Goal: Information Seeking & Learning: Understand process/instructions

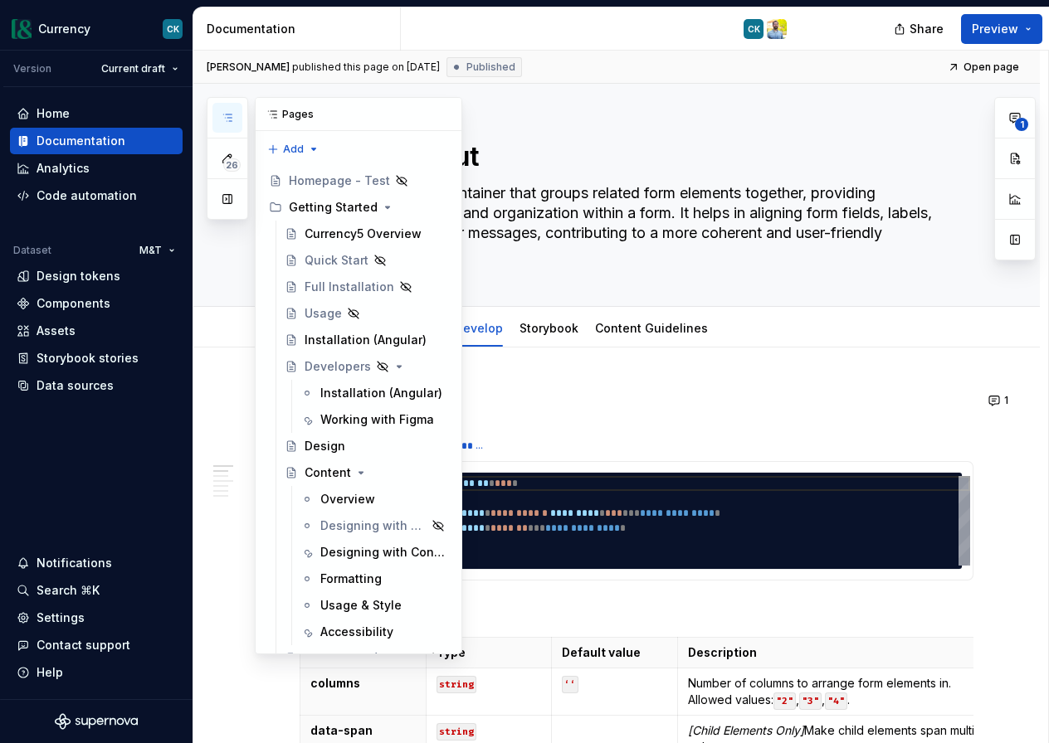
click at [226, 105] on button "button" at bounding box center [227, 118] width 30 height 30
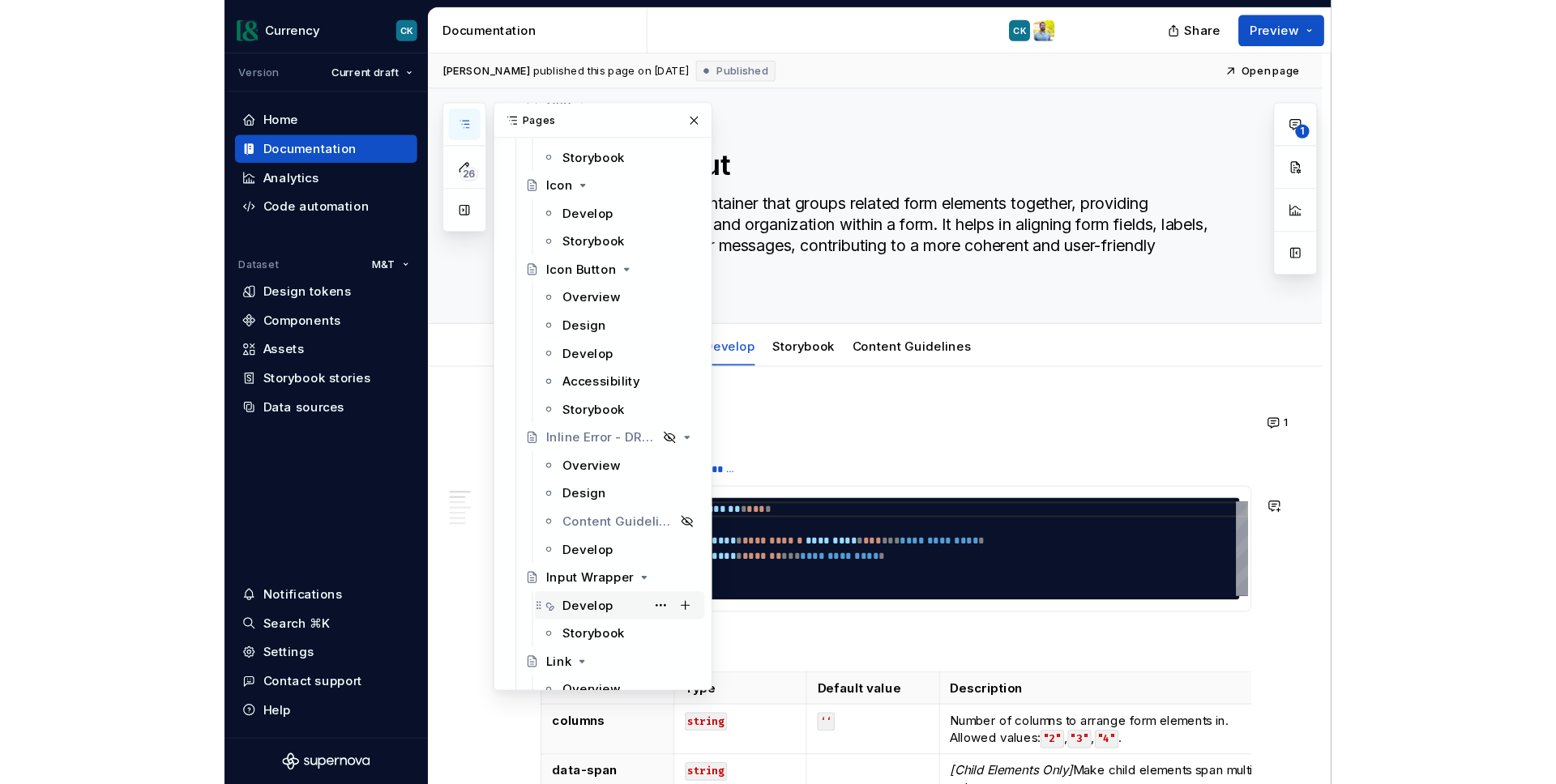
scroll to position [2579, 0]
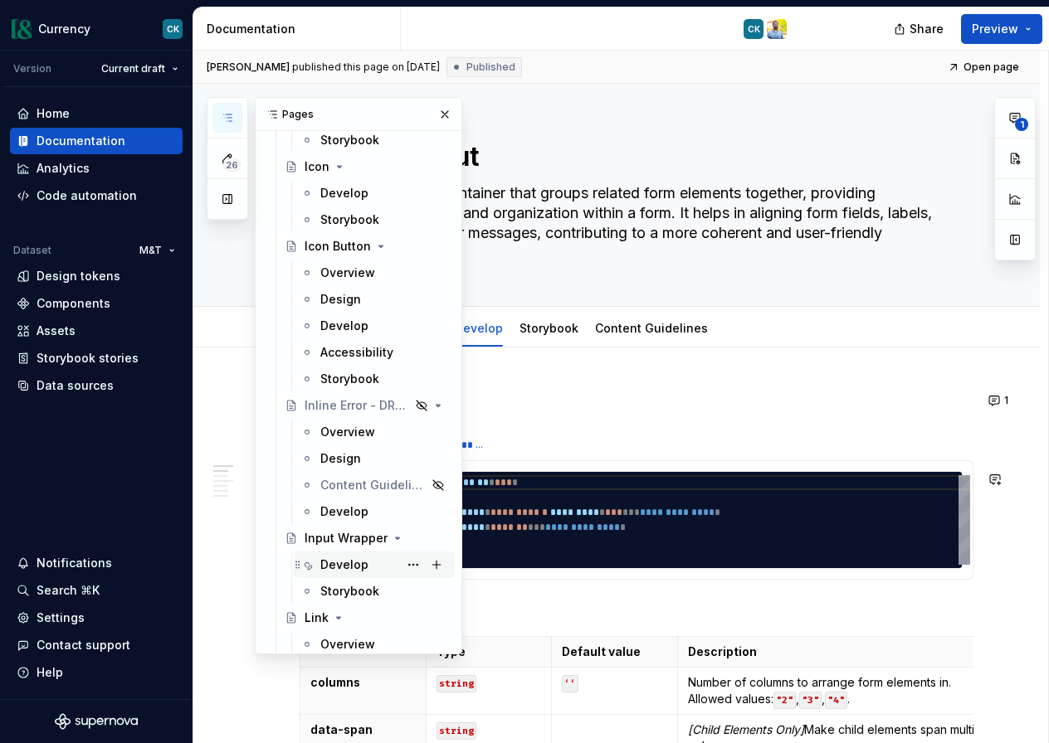
click at [370, 564] on div "Develop" at bounding box center [384, 564] width 128 height 23
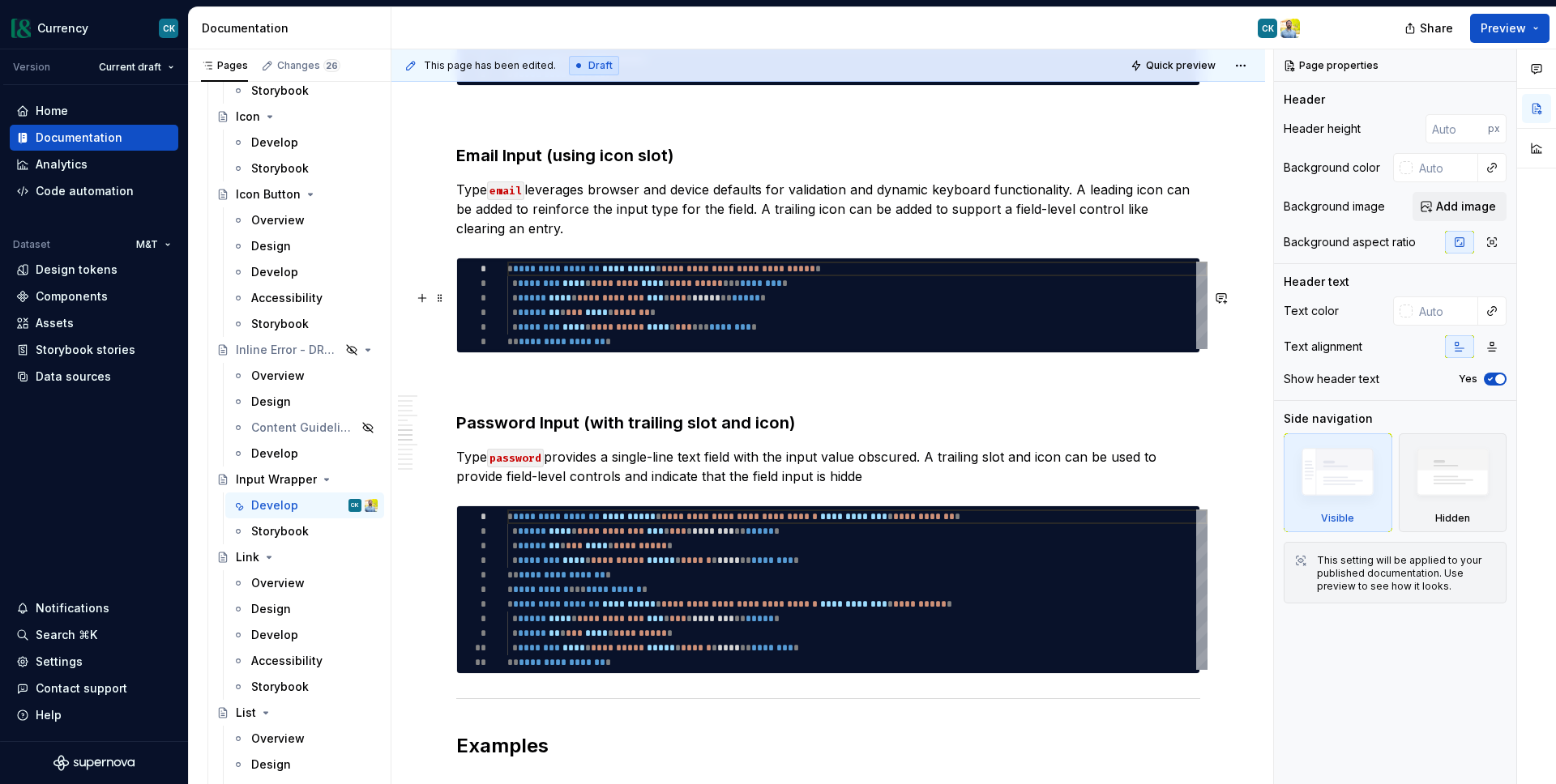
scroll to position [2702, 0]
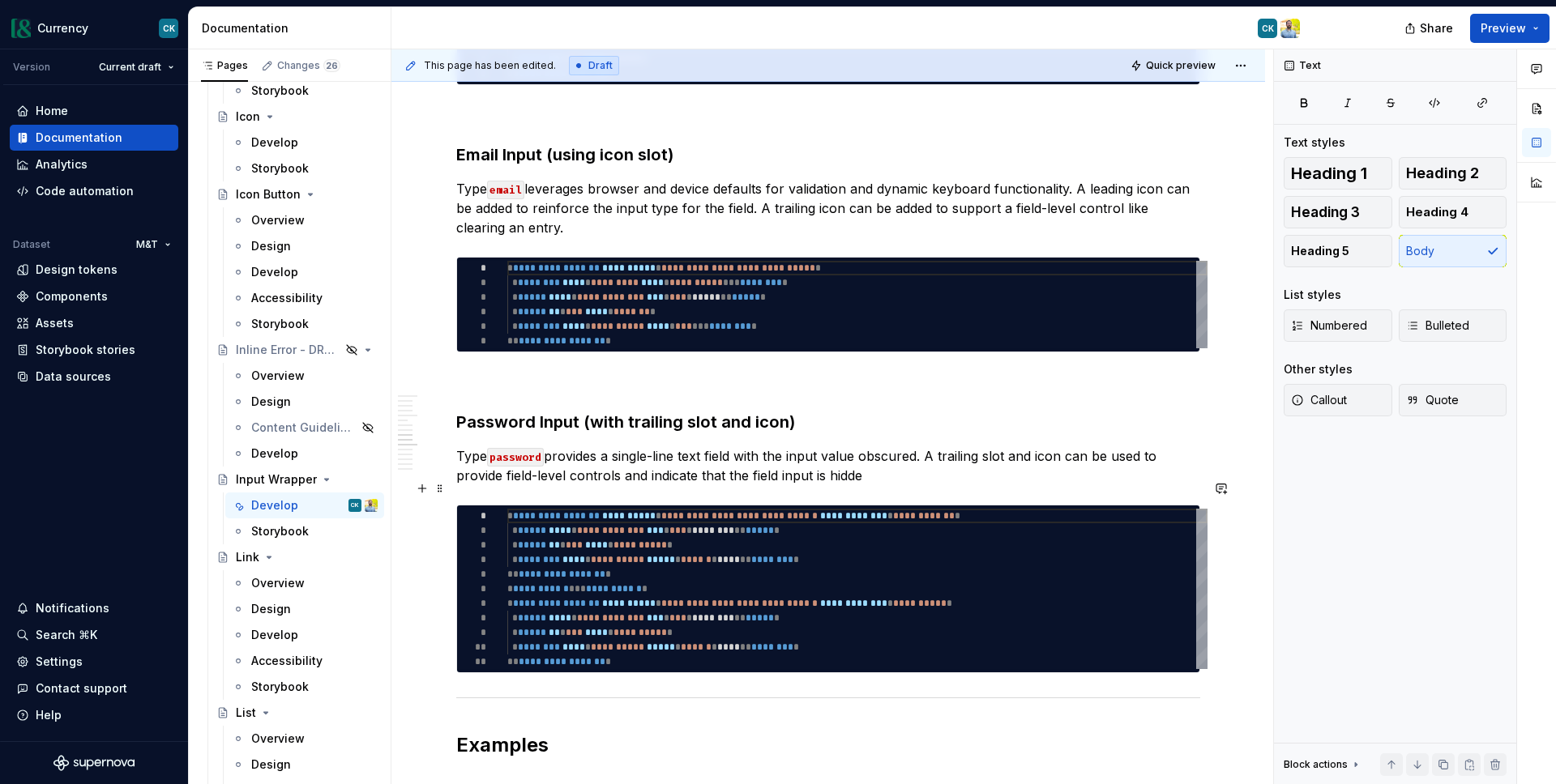
click at [647, 485] on p "Type password provides a single-line text field with the input value obscured. …" at bounding box center [828, 466] width 744 height 39
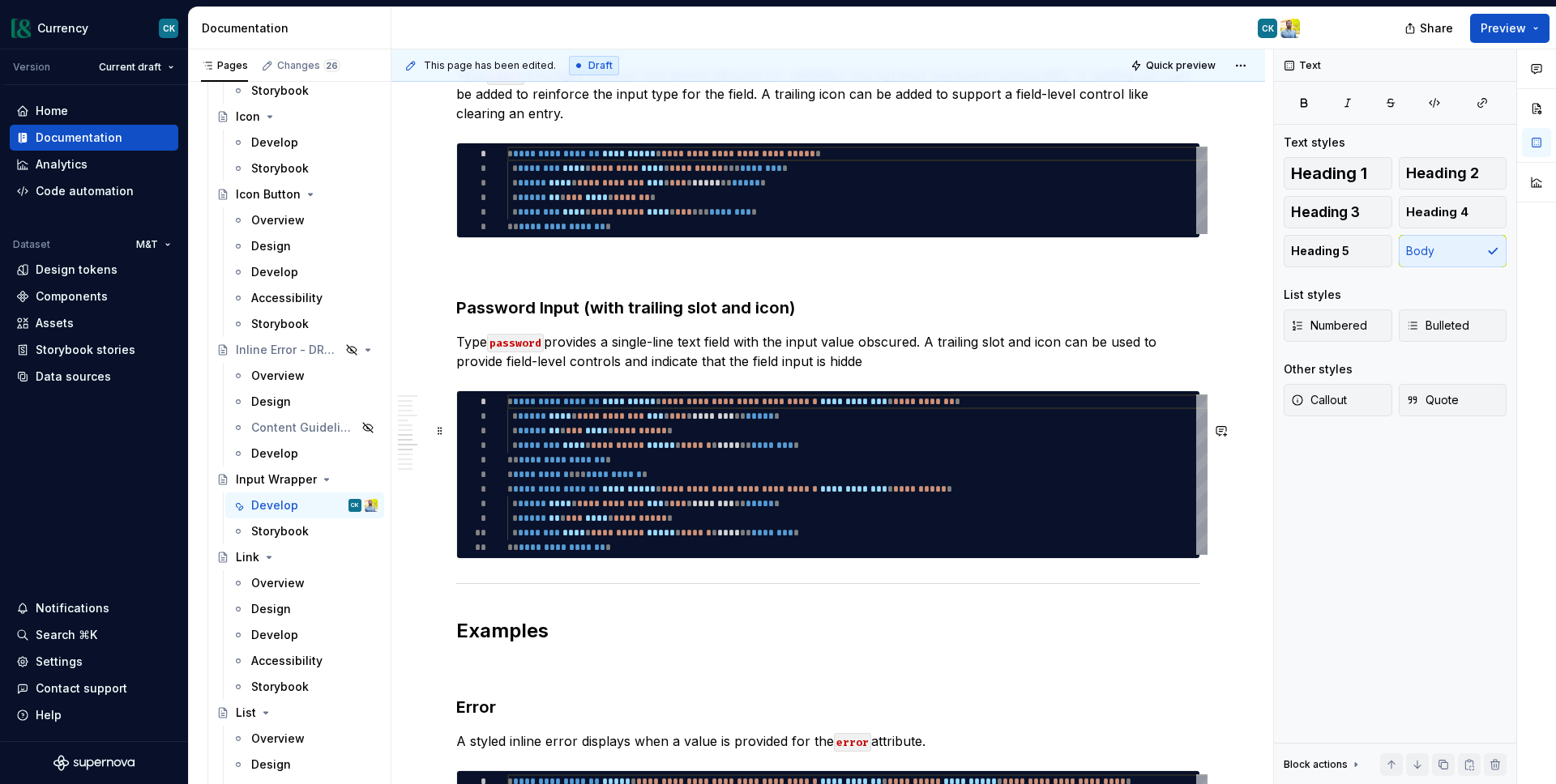
scroll to position [2817, 0]
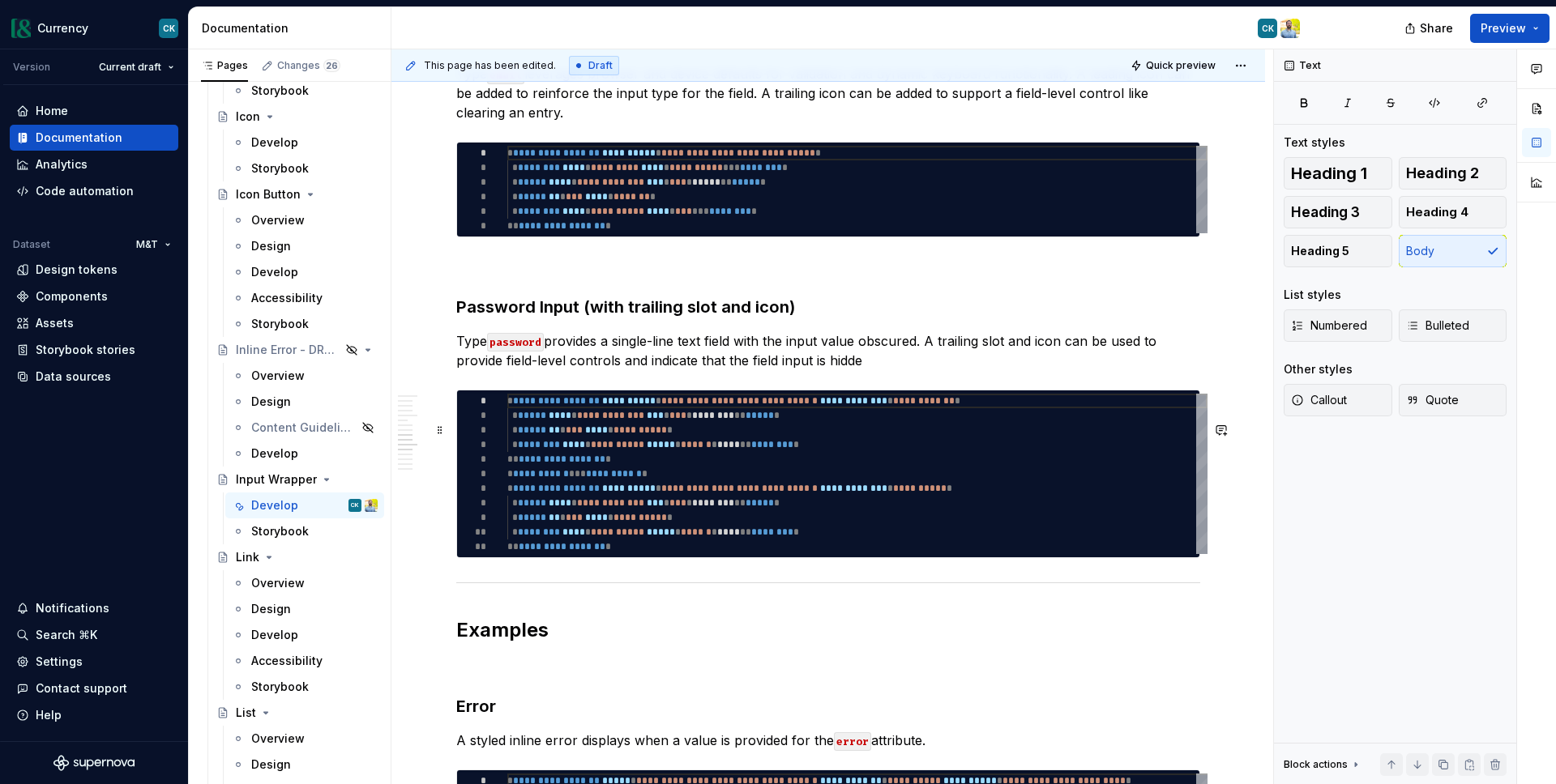
type textarea "*"
type textarea "**********"
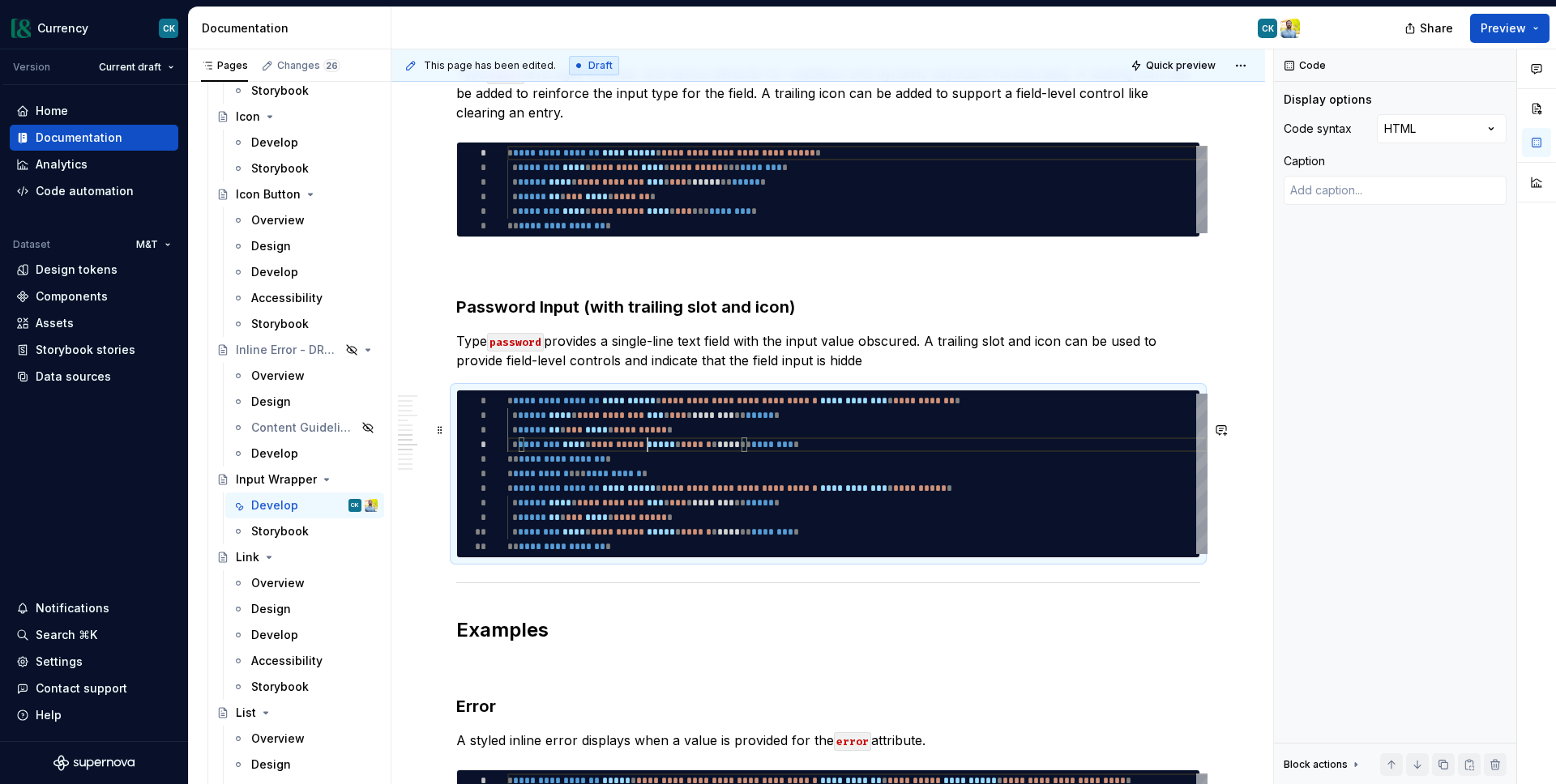
scroll to position [44, 141]
click at [648, 477] on div "**********" at bounding box center [857, 474] width 700 height 160
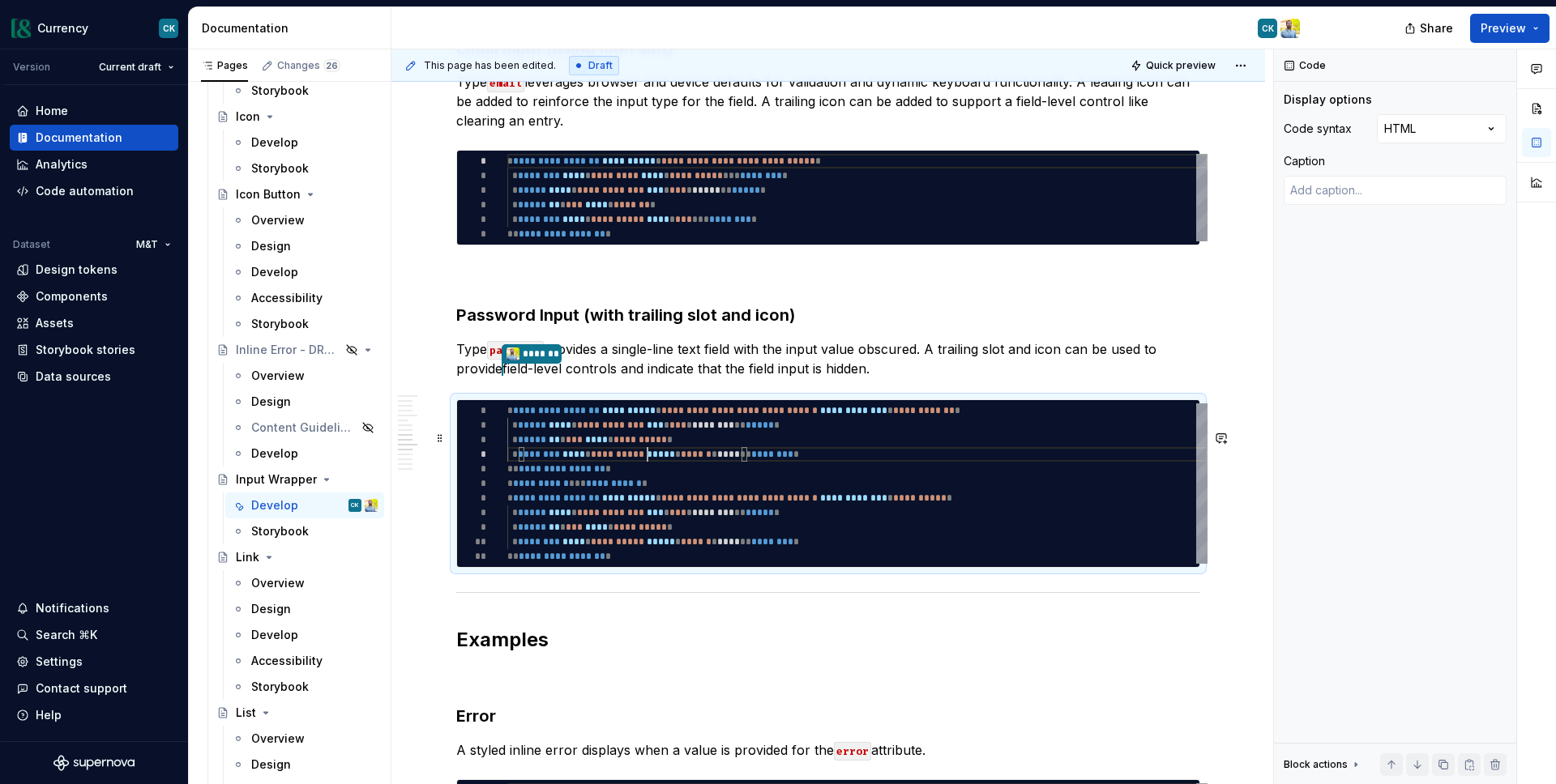
scroll to position [2801, 0]
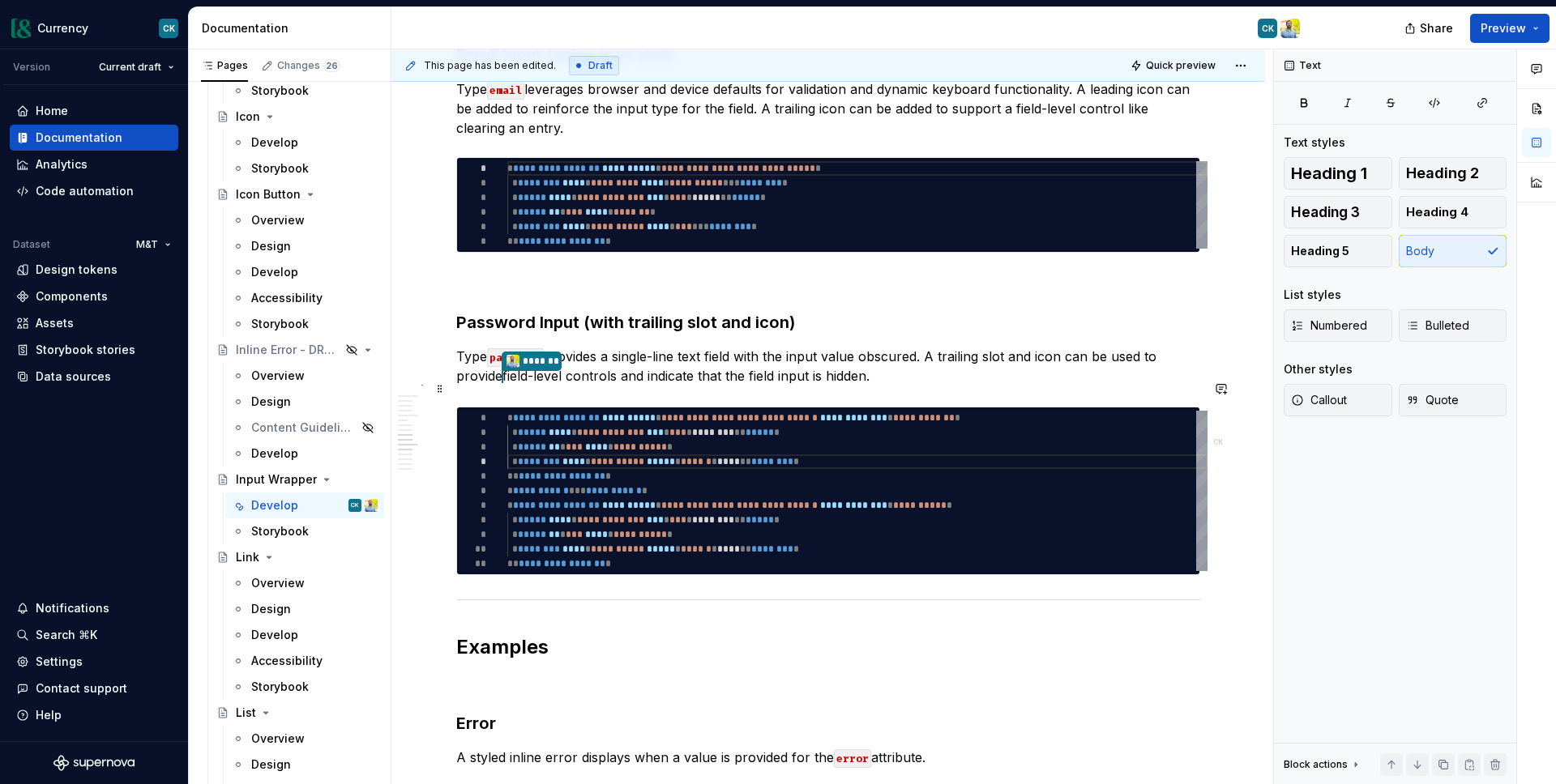
click at [603, 388] on p "Type password provides a single-line text field with the input value obscured. …" at bounding box center [828, 366] width 744 height 40
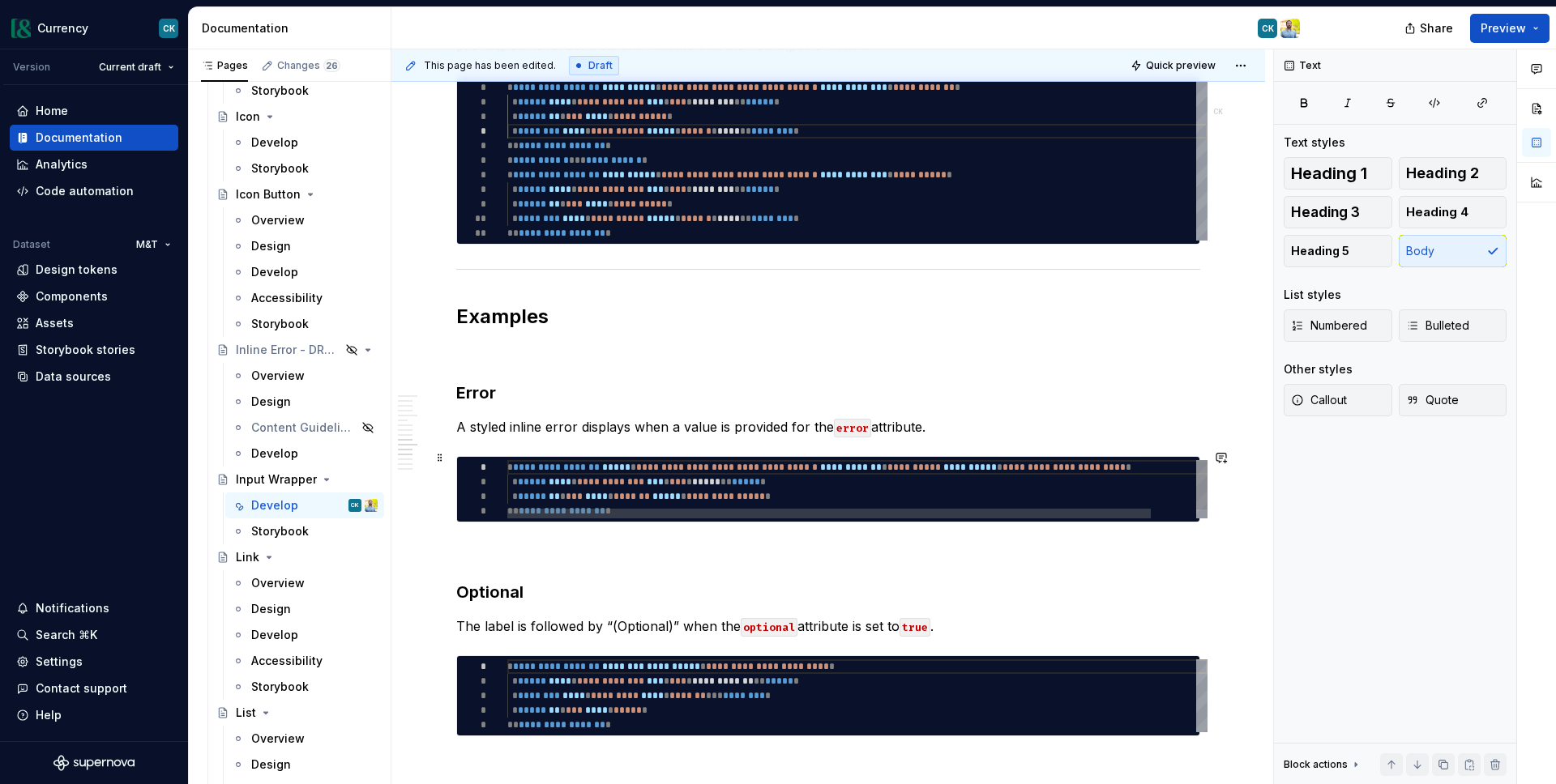
scroll to position [3153, 0]
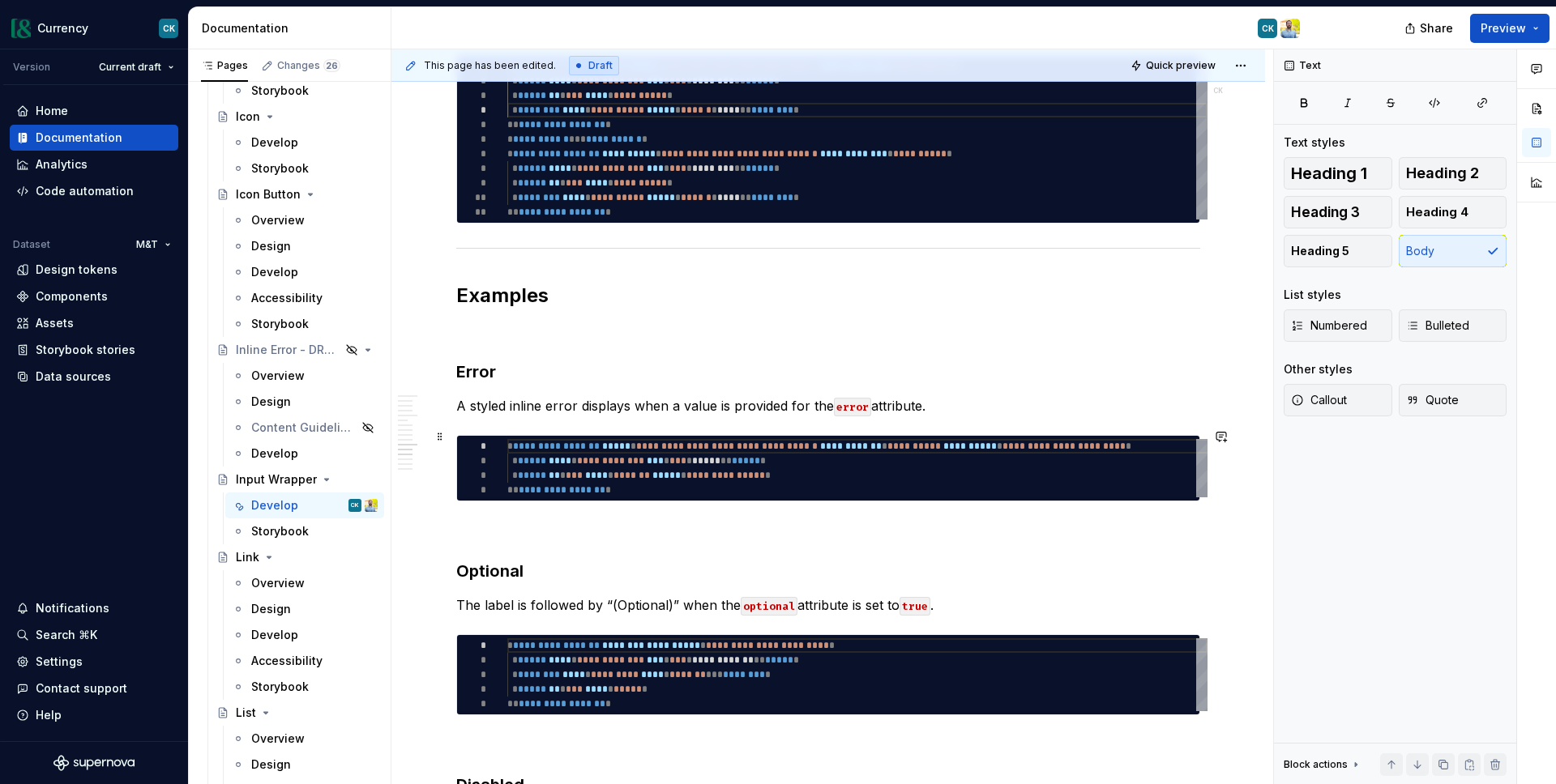
click at [521, 416] on p "A styled inline error displays when a value is provided for the error attribute." at bounding box center [828, 406] width 744 height 20
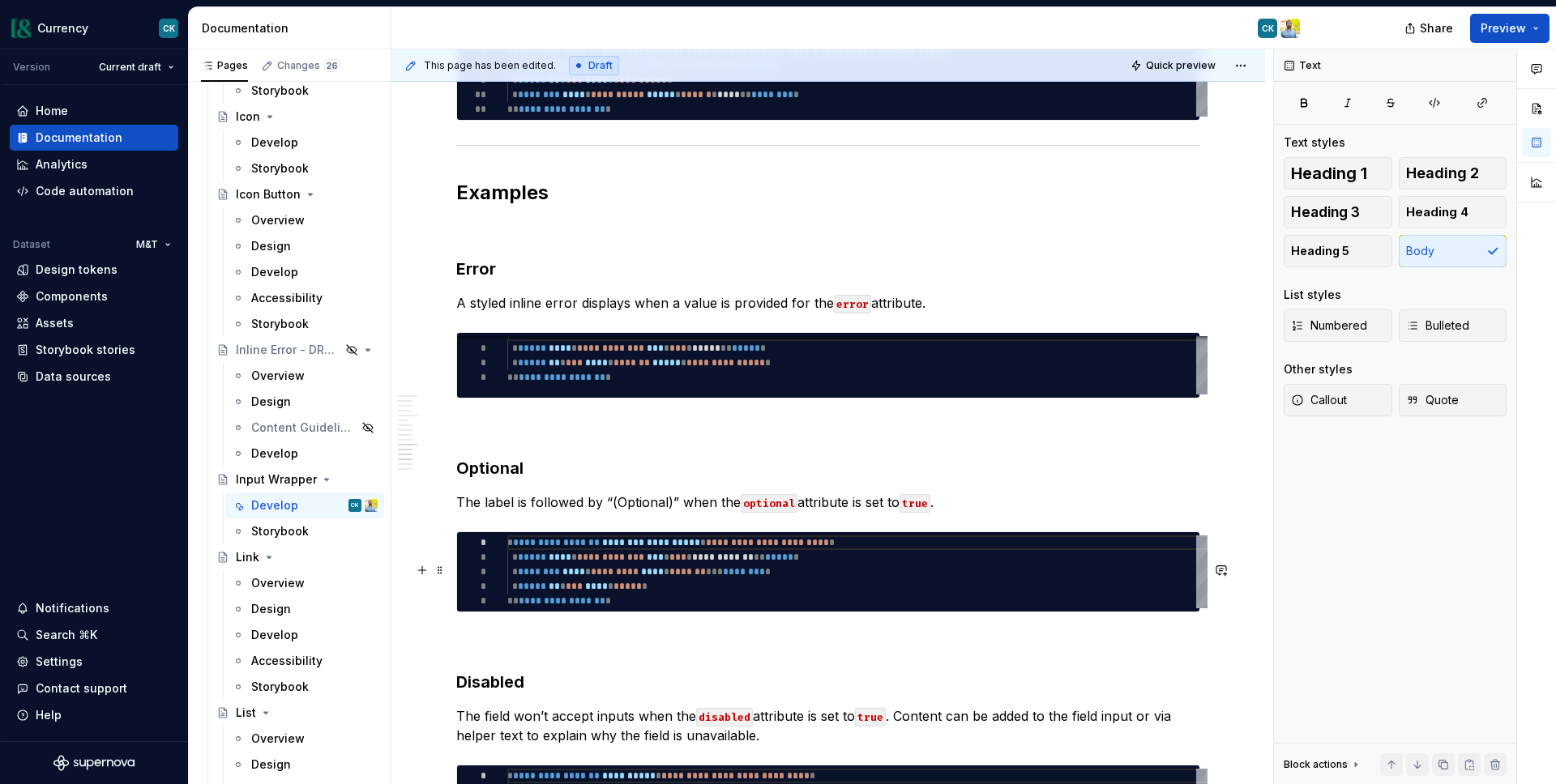
scroll to position [3317, 0]
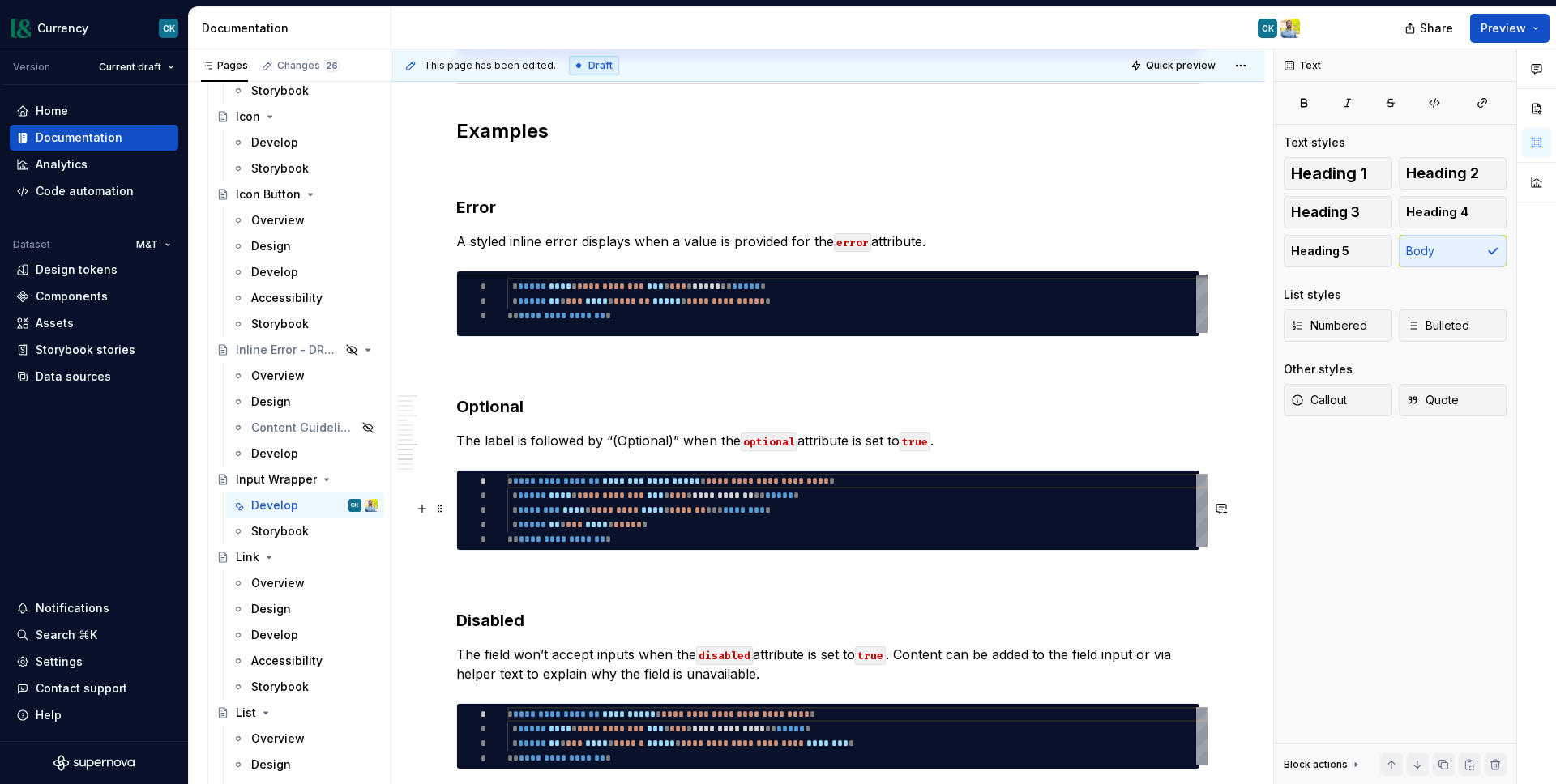
type textarea "*"
type textarea "**********"
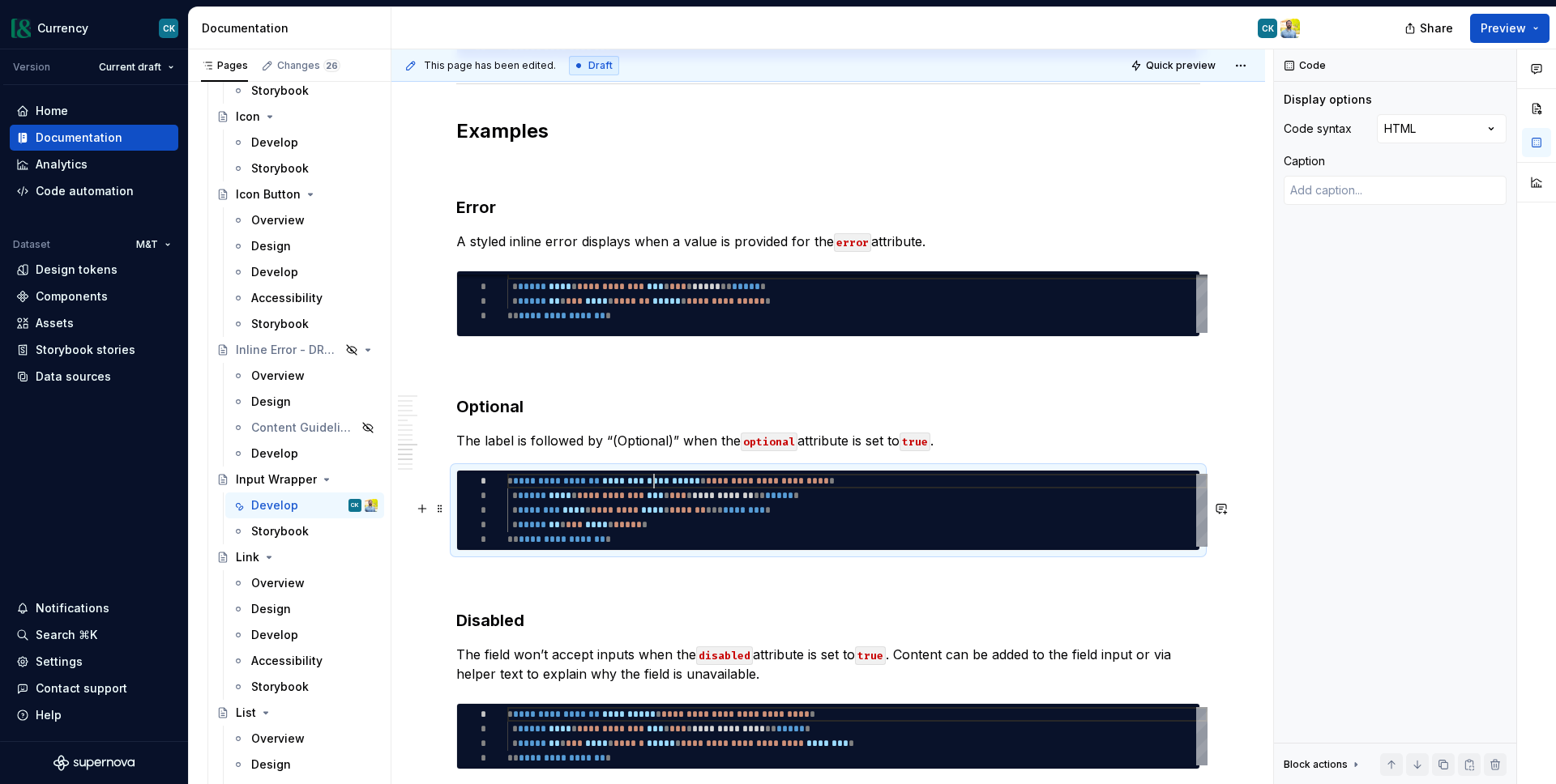
scroll to position [0, 147]
click at [653, 513] on div "**********" at bounding box center [857, 510] width 700 height 73
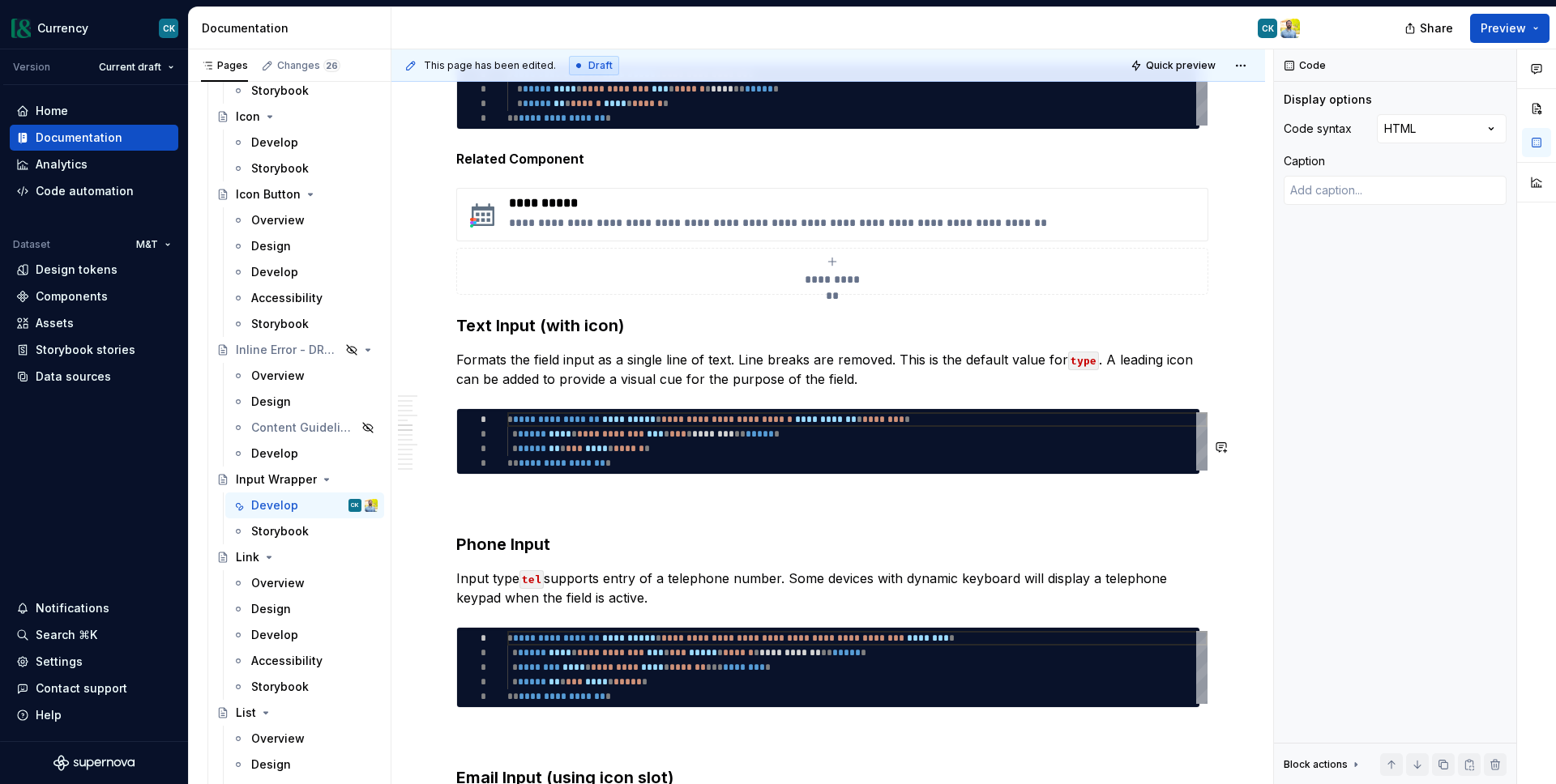
scroll to position [1791, 0]
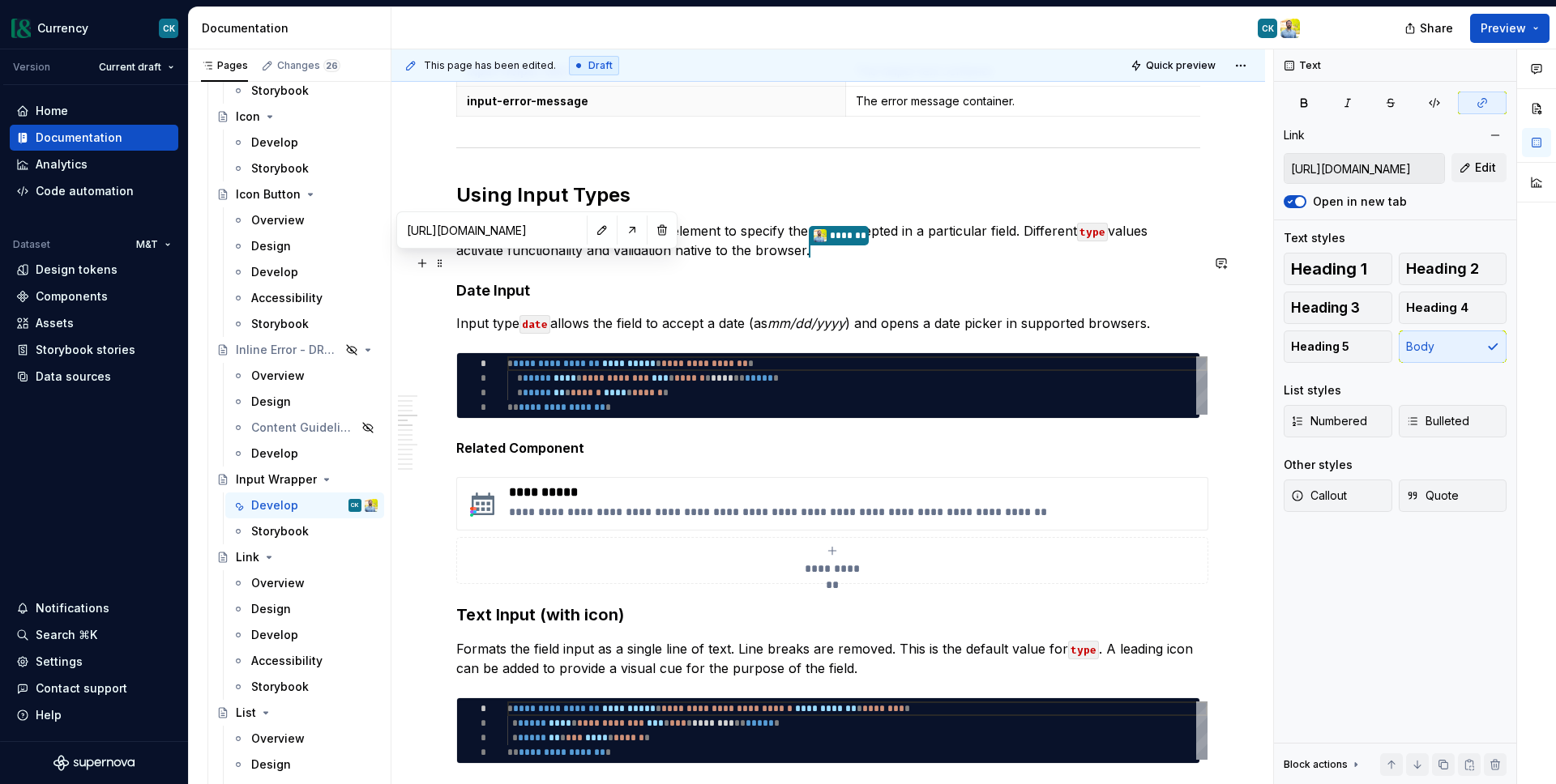
click at [521, 239] on link "type" at bounding box center [517, 230] width 26 height 17
click at [620, 231] on button "button" at bounding box center [631, 229] width 22 height 22
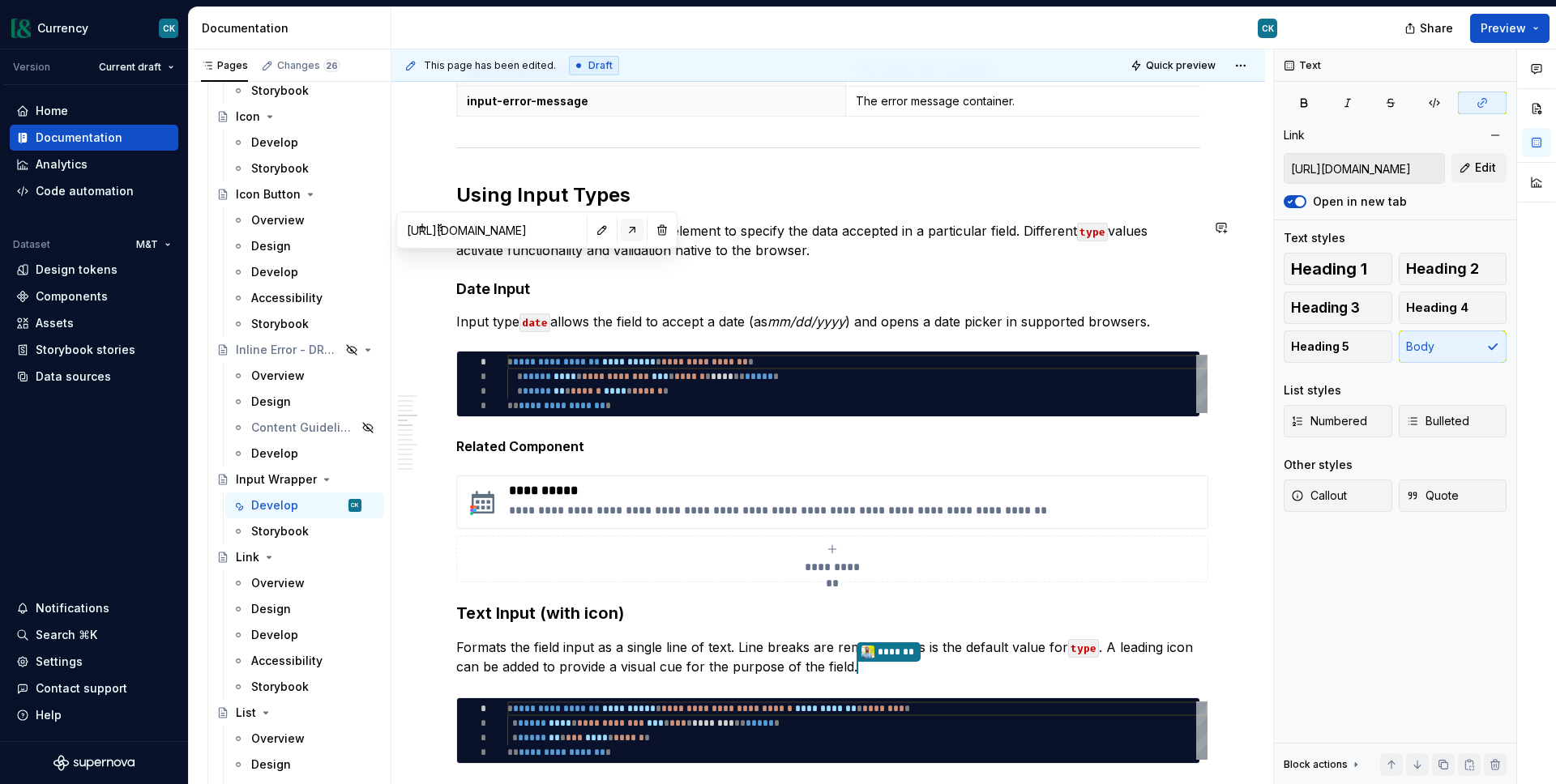
type textarea "*"
